Goal: Communication & Community: Answer question/provide support

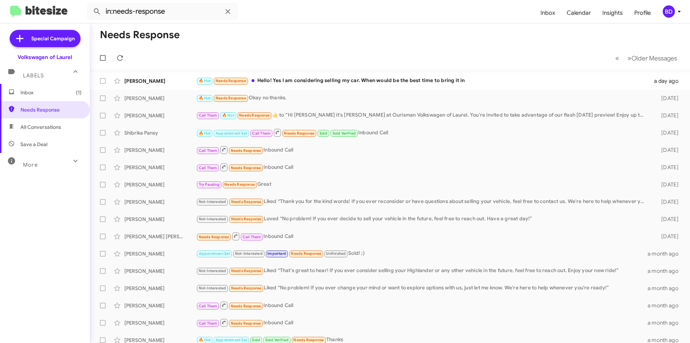
click at [326, 77] on div "🔥 Hot Needs Response Hello! Yes I am considering selling my car. When would be …" at bounding box center [423, 81] width 454 height 8
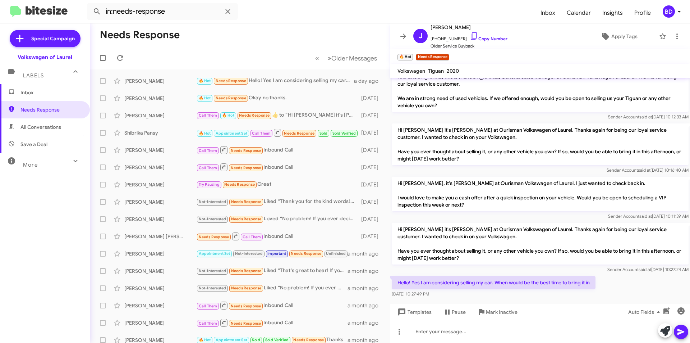
scroll to position [14, 0]
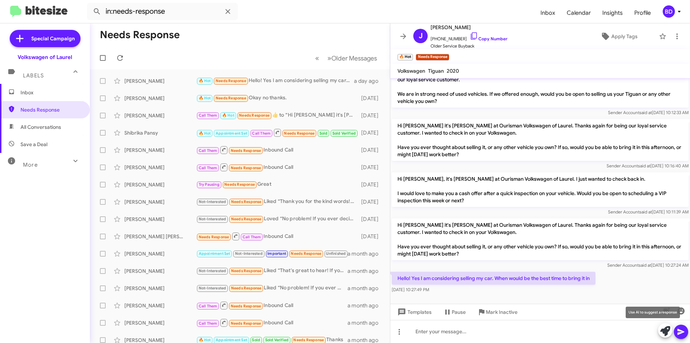
click at [666, 330] on icon at bounding box center [665, 331] width 10 height 10
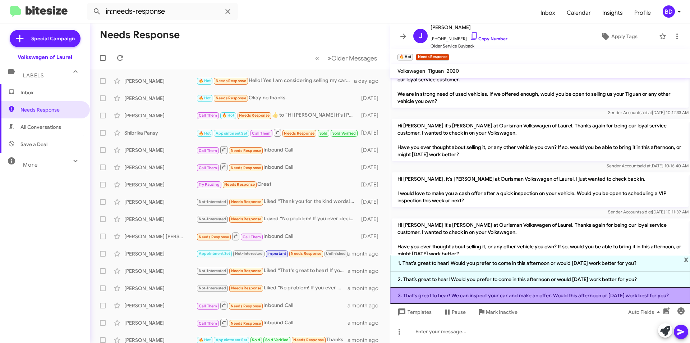
click at [513, 294] on li "3. That's great to hear! We can inspect your car and make an offer. Would this …" at bounding box center [540, 295] width 300 height 16
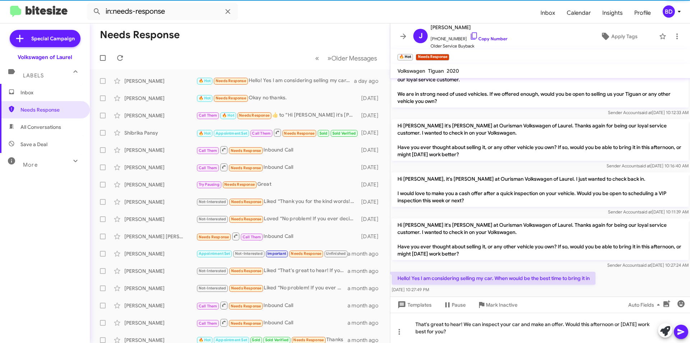
click at [677, 330] on icon at bounding box center [680, 331] width 7 height 6
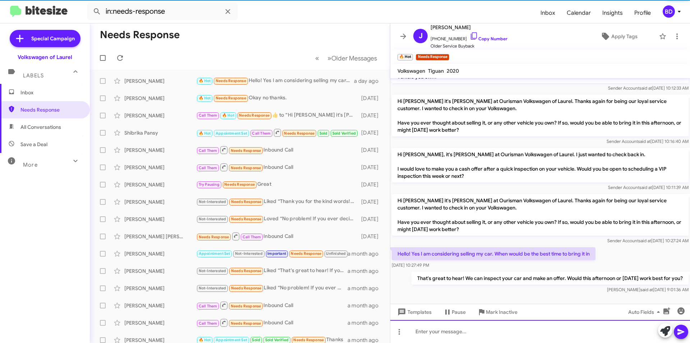
scroll to position [40, 0]
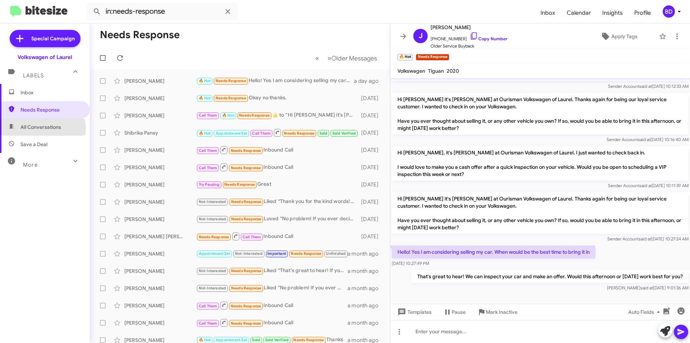
click at [41, 129] on span "All Conversations" at bounding box center [40, 126] width 41 height 7
type input "in:all-conversations"
